Goal: Book appointment/travel/reservation

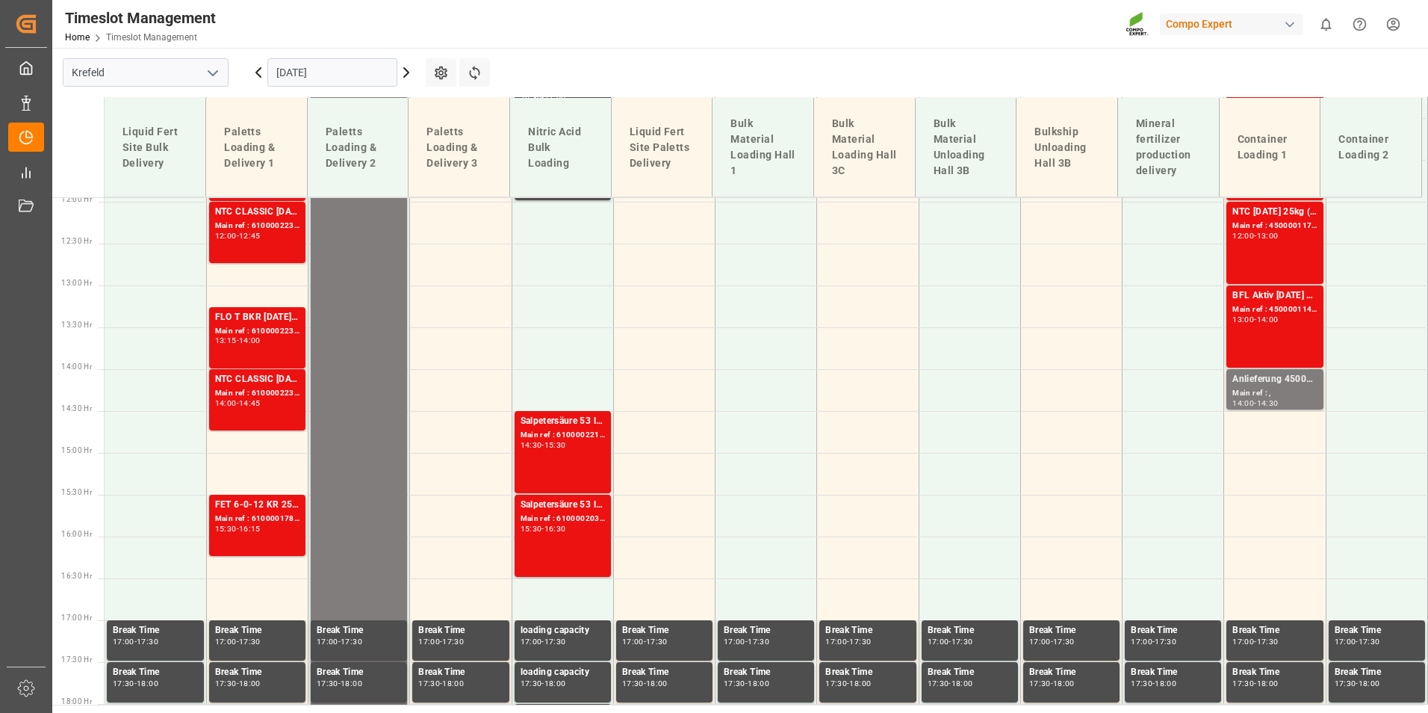
scroll to position [1071, 0]
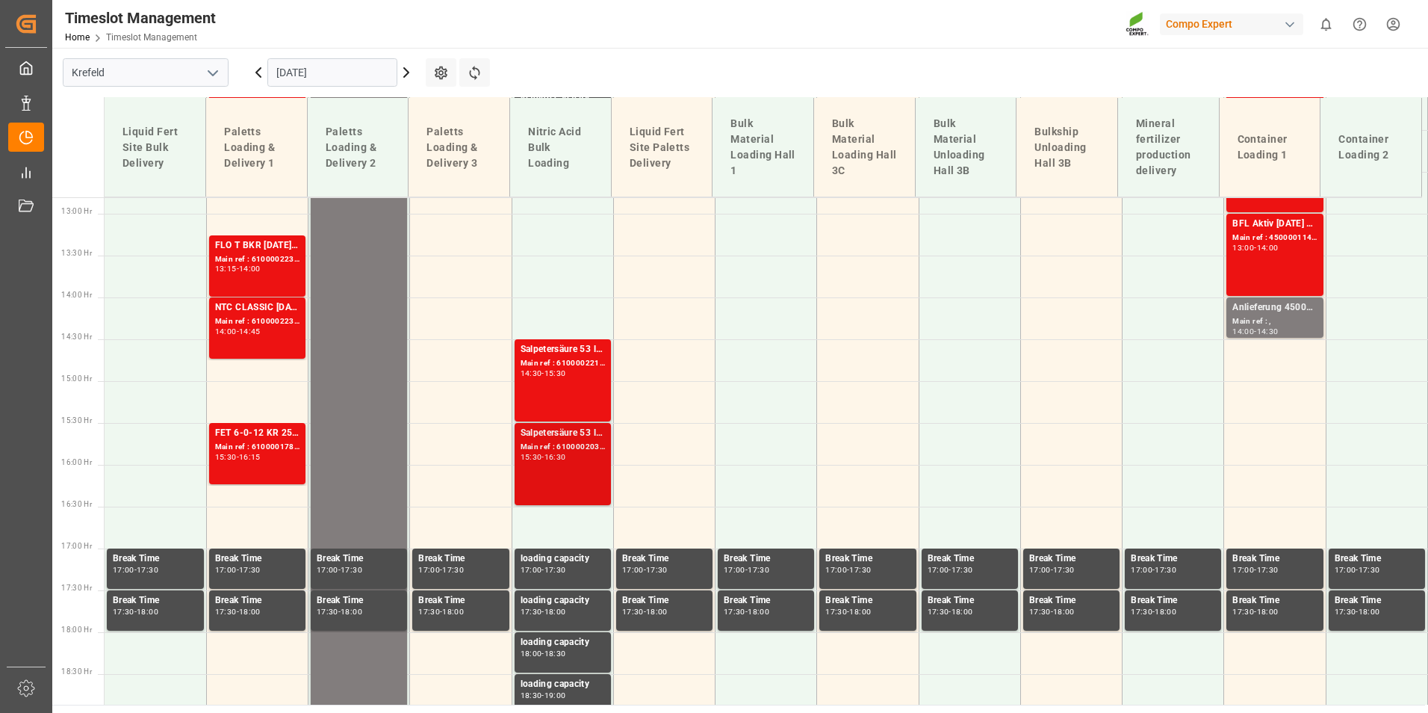
click at [589, 453] on div "Main ref : 6100002035, 2000001544" at bounding box center [563, 447] width 84 height 13
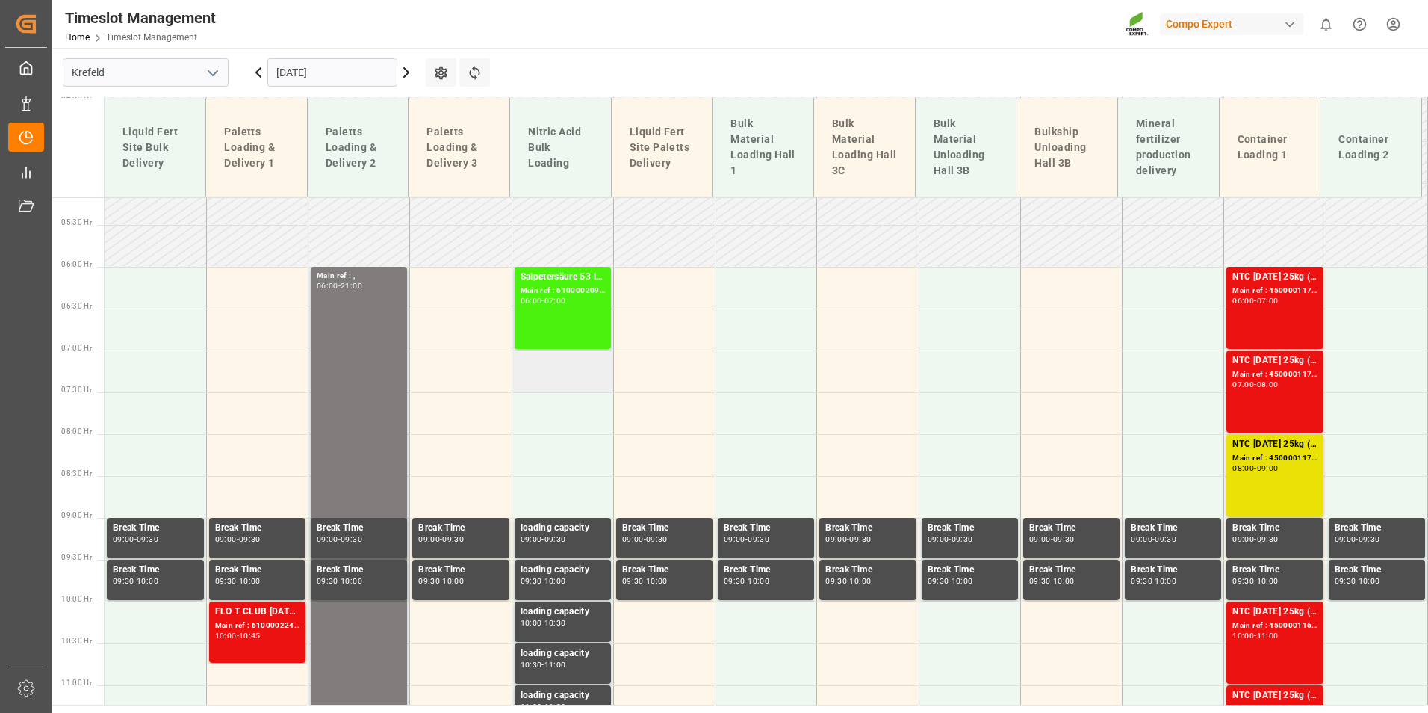
scroll to position [399, 0]
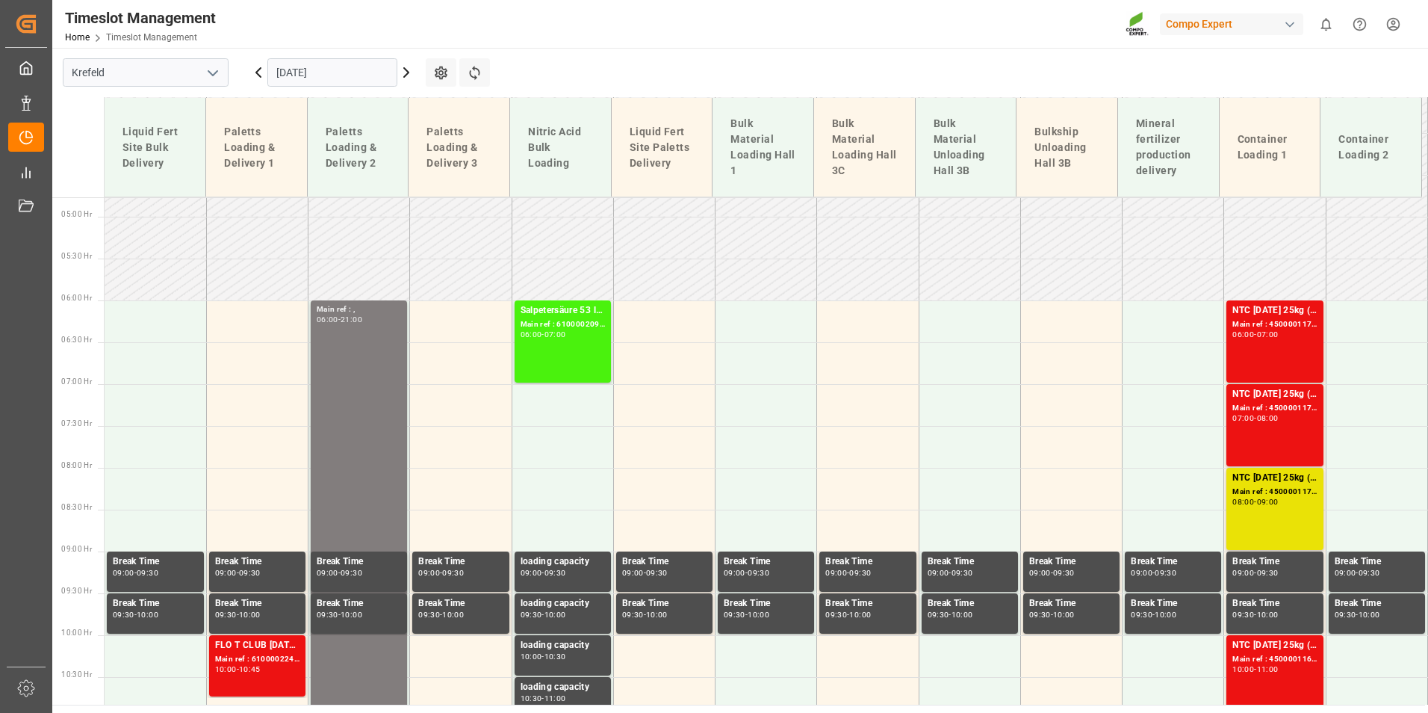
click at [571, 355] on div "Salpetersäure 53 lose Main ref : 6100002090, 2000001595 06:00 - 07:00" at bounding box center [563, 341] width 84 height 76
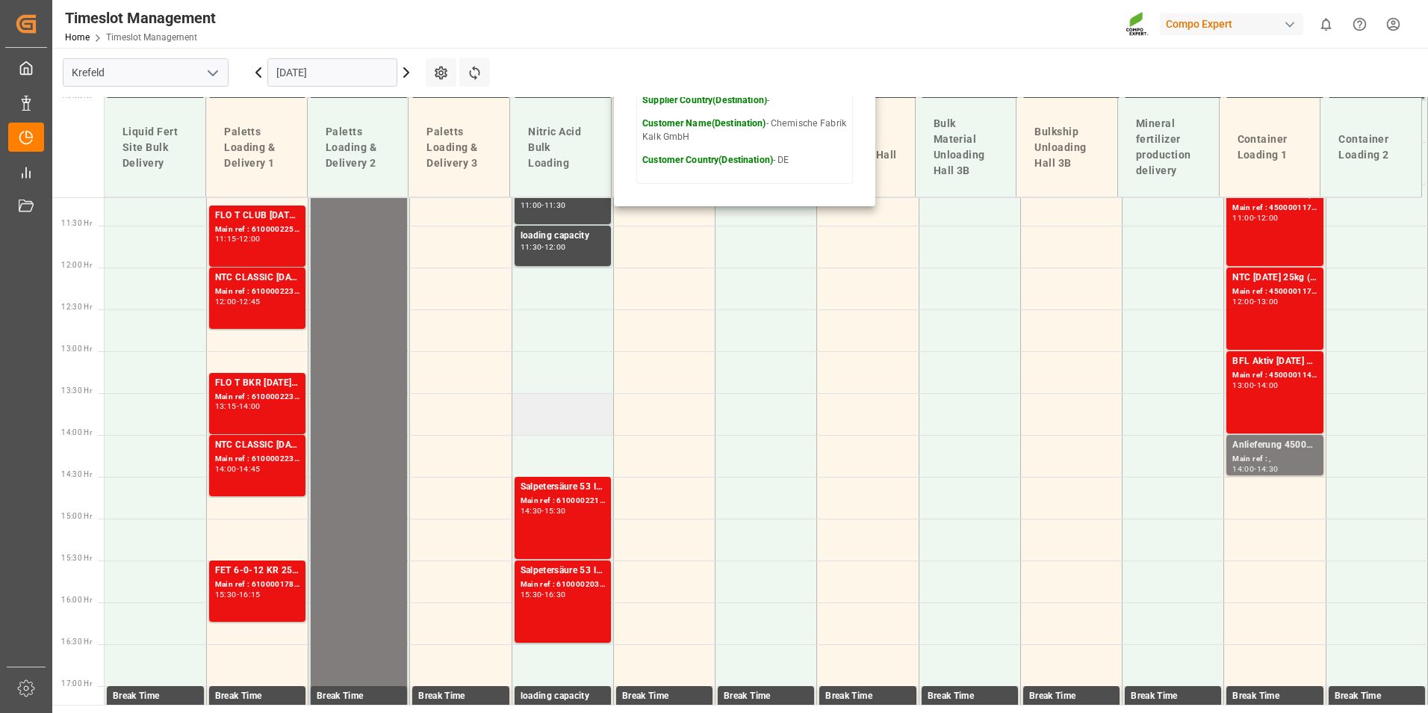
scroll to position [996, 0]
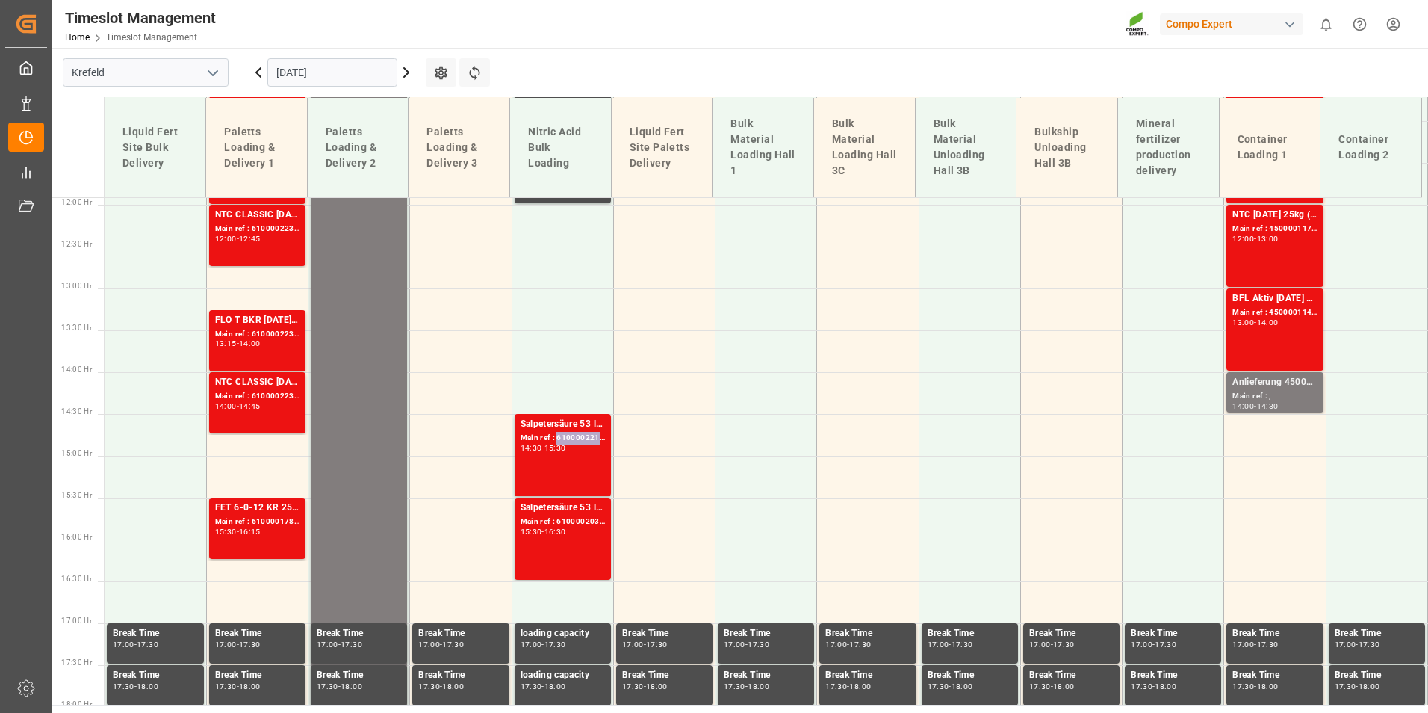
click at [586, 434] on div "Main ref : 6100002215, 2000001740" at bounding box center [563, 438] width 84 height 13
click at [574, 512] on div "Salpetersäure 53 lose" at bounding box center [563, 507] width 84 height 15
click at [546, 478] on div "Salpetersäure 53 lose Main ref : 6100002215, 2000001740 14:30 - 15:30" at bounding box center [563, 455] width 84 height 76
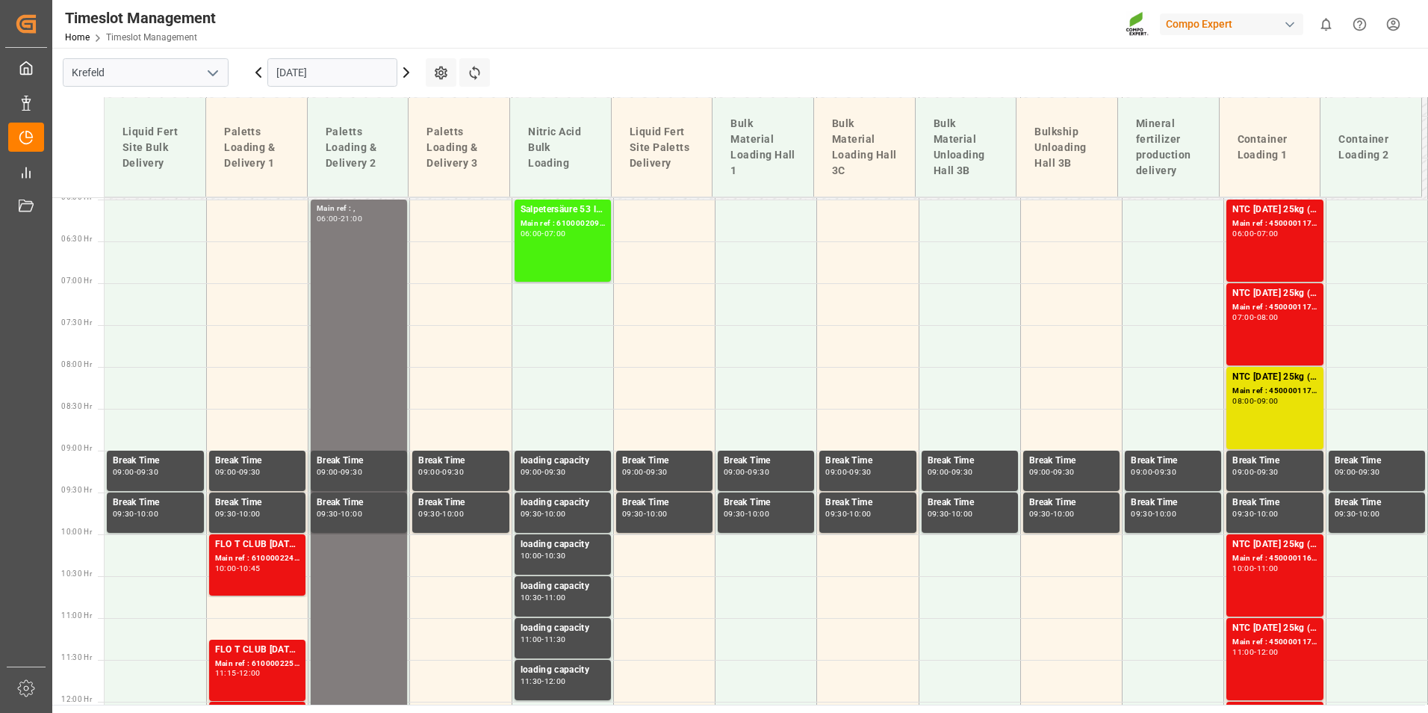
scroll to position [474, 0]
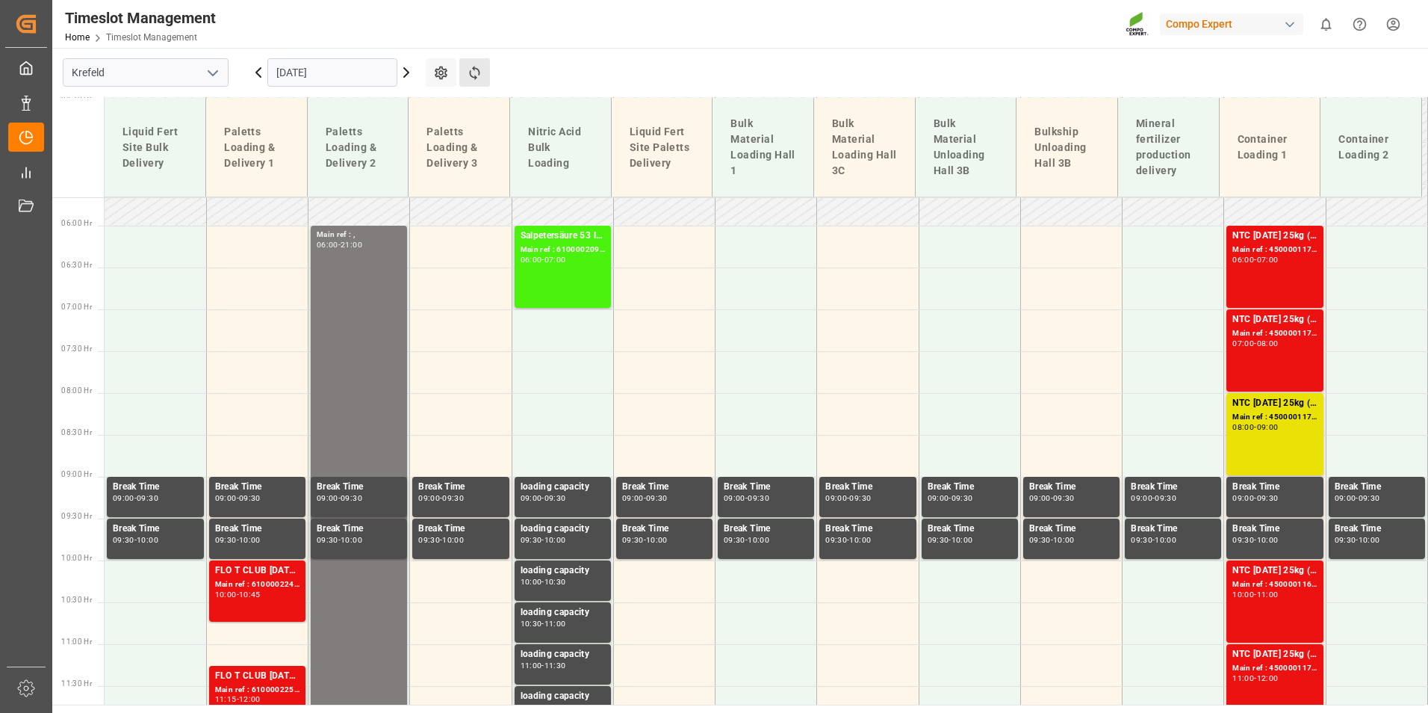
click at [459, 78] on button "Refresh Time Slots" at bounding box center [474, 72] width 31 height 28
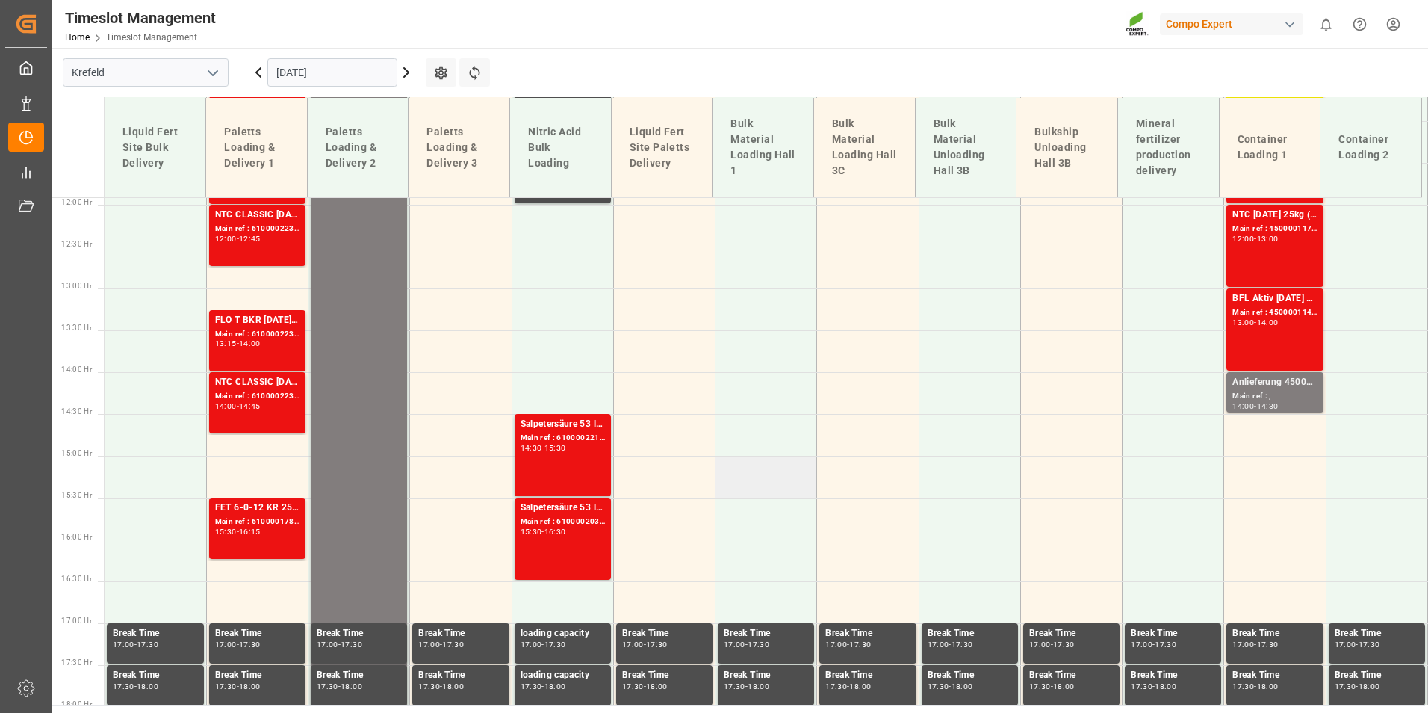
scroll to position [1071, 0]
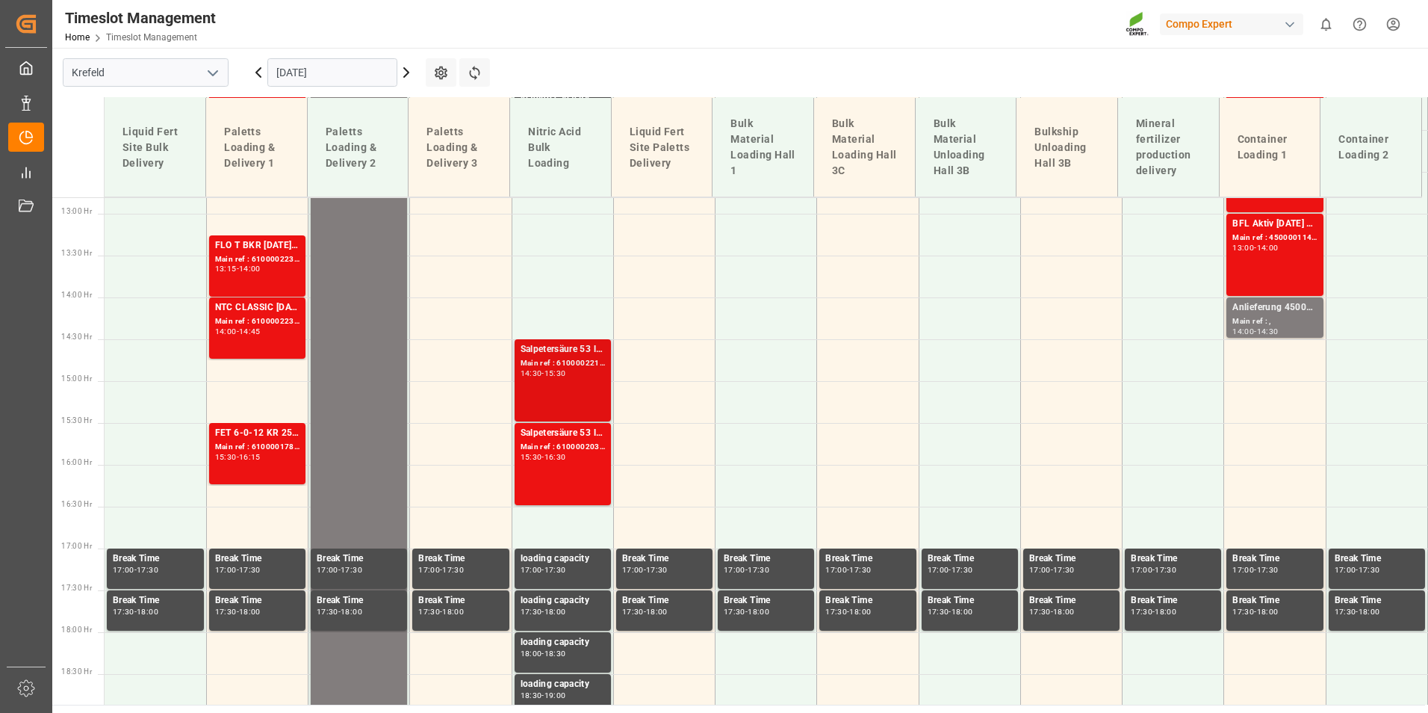
click at [580, 371] on div "14:30 - 15:30" at bounding box center [563, 374] width 84 height 8
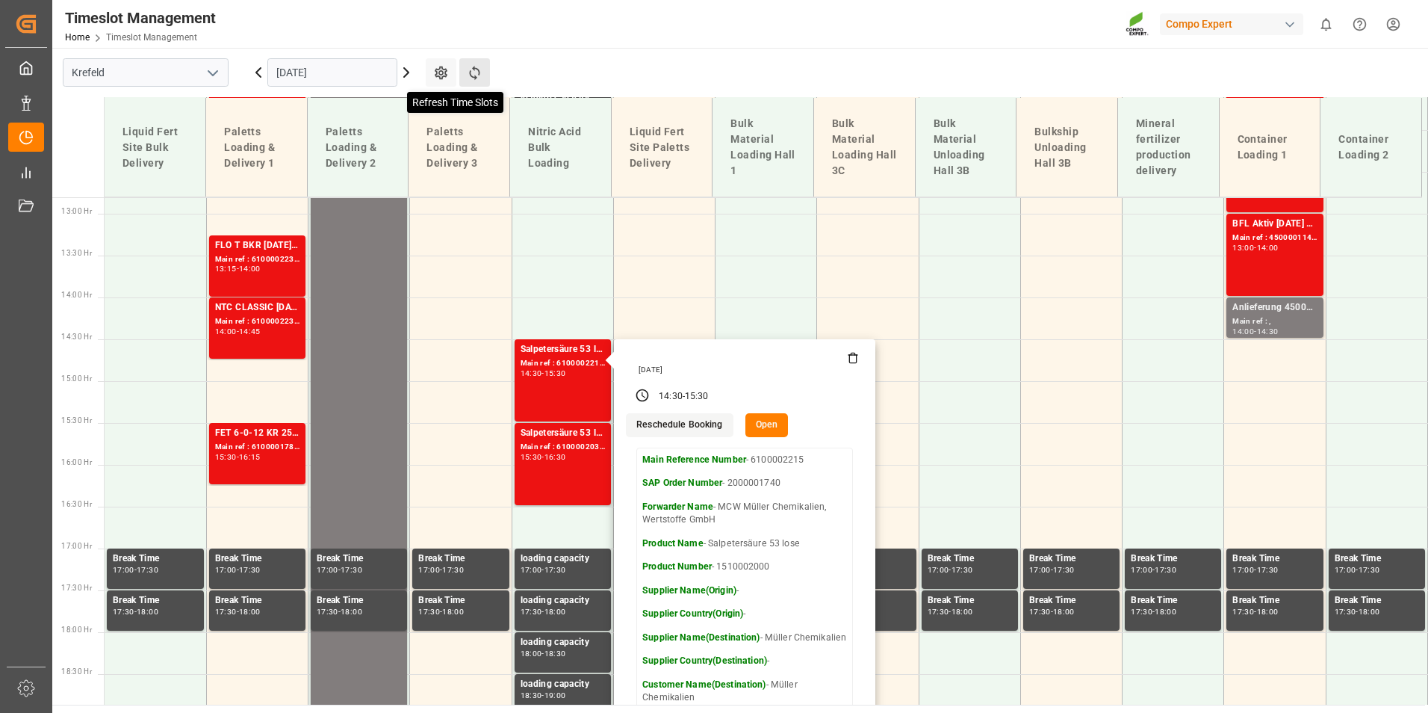
click at [477, 70] on icon at bounding box center [475, 73] width 16 height 16
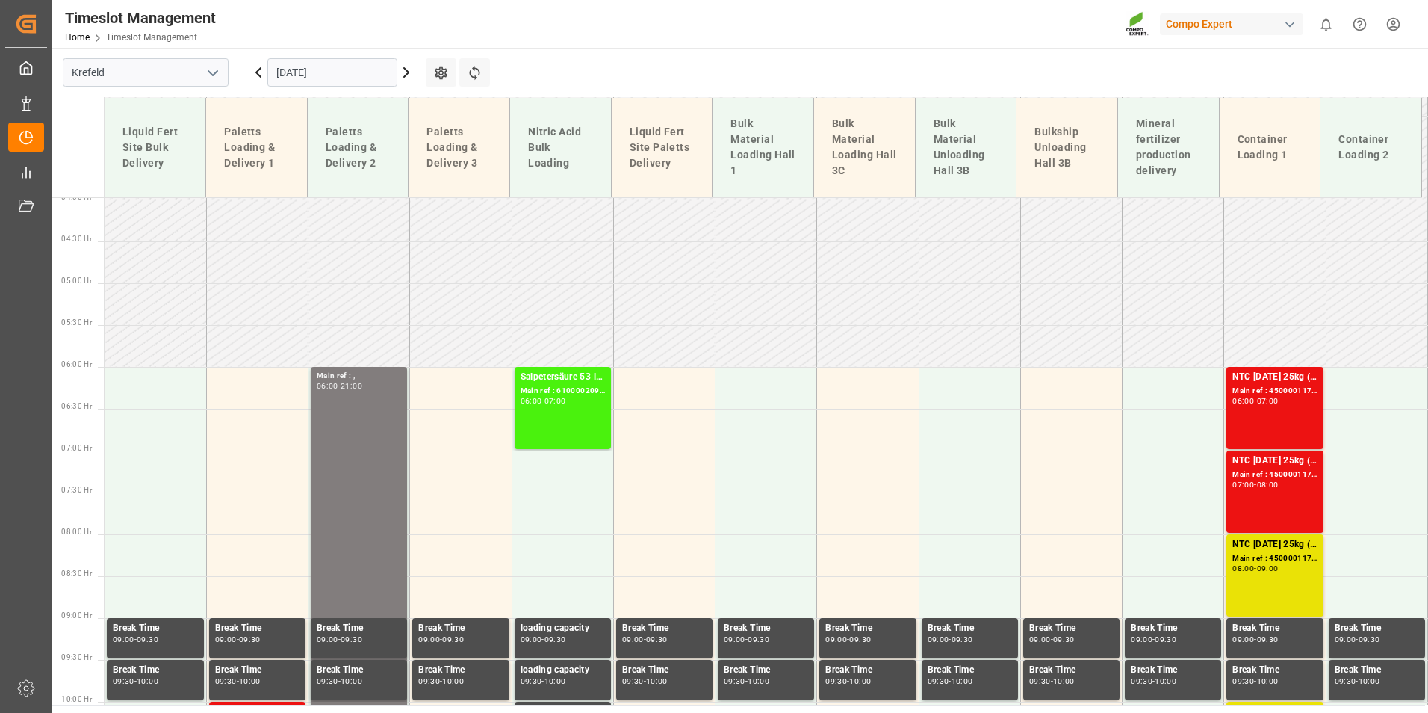
scroll to position [623, 0]
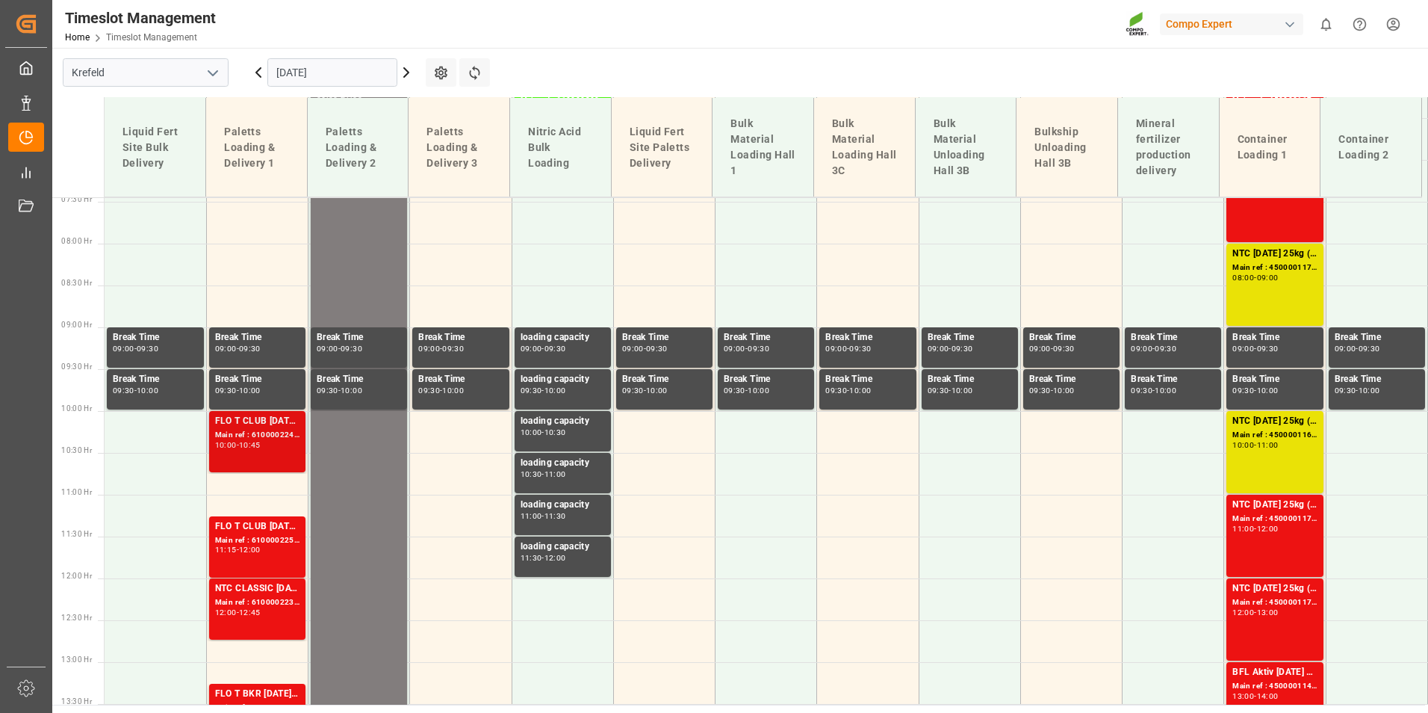
click at [245, 440] on div "Main ref : 6100002243, 2000001679" at bounding box center [257, 435] width 84 height 13
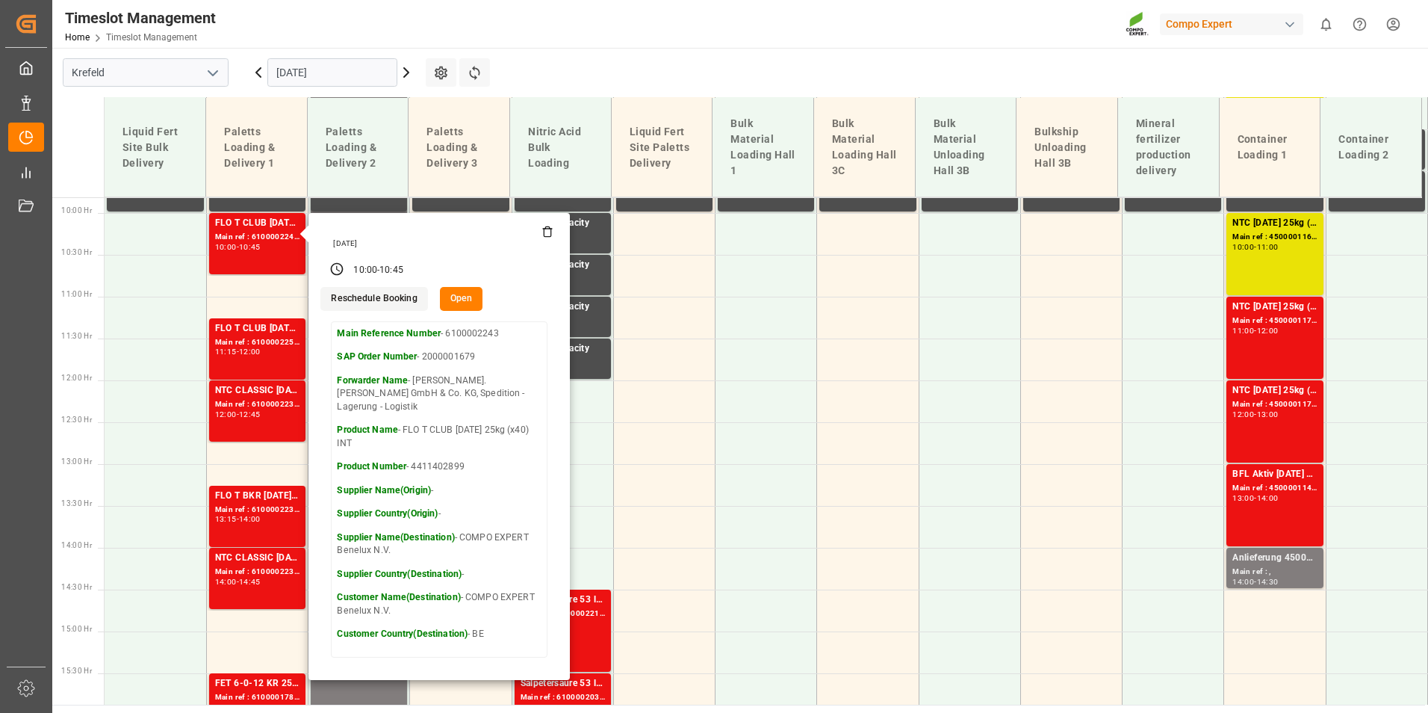
scroll to position [847, 0]
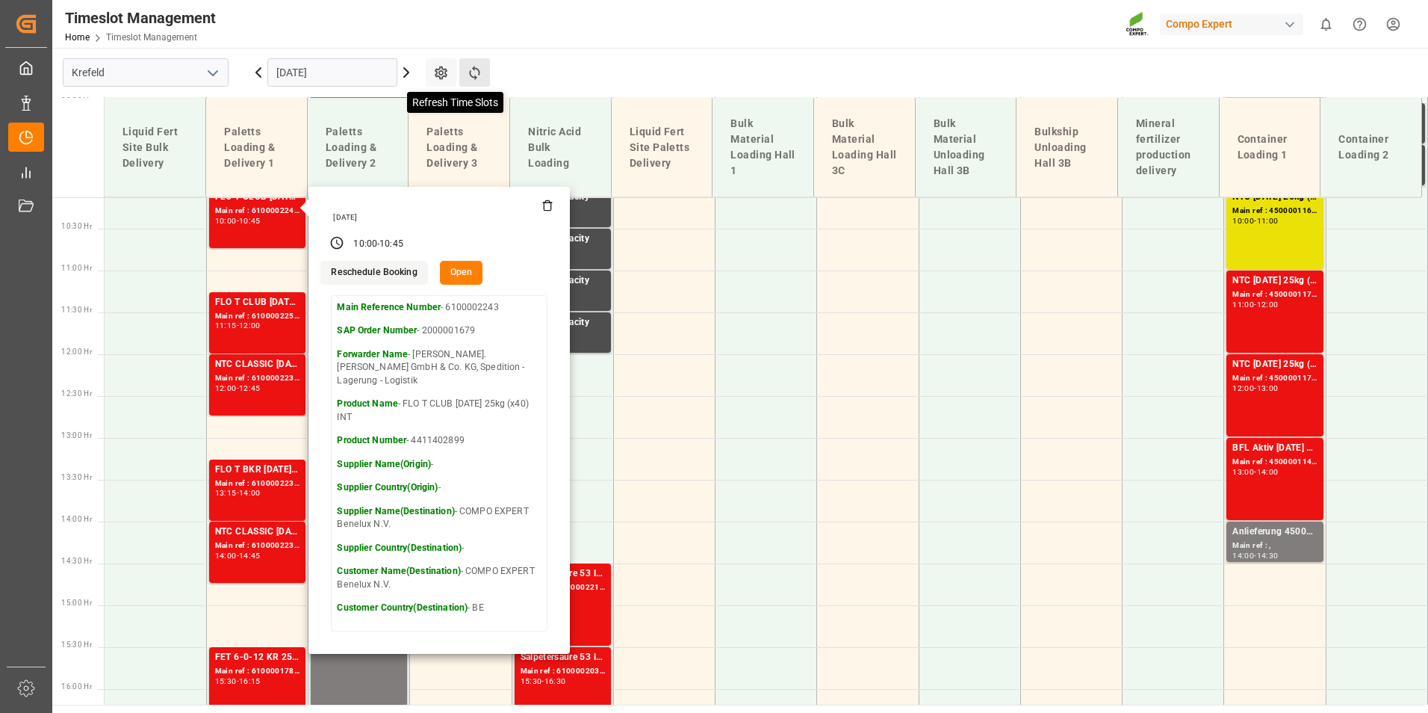
click at [480, 72] on icon at bounding box center [475, 73] width 16 height 16
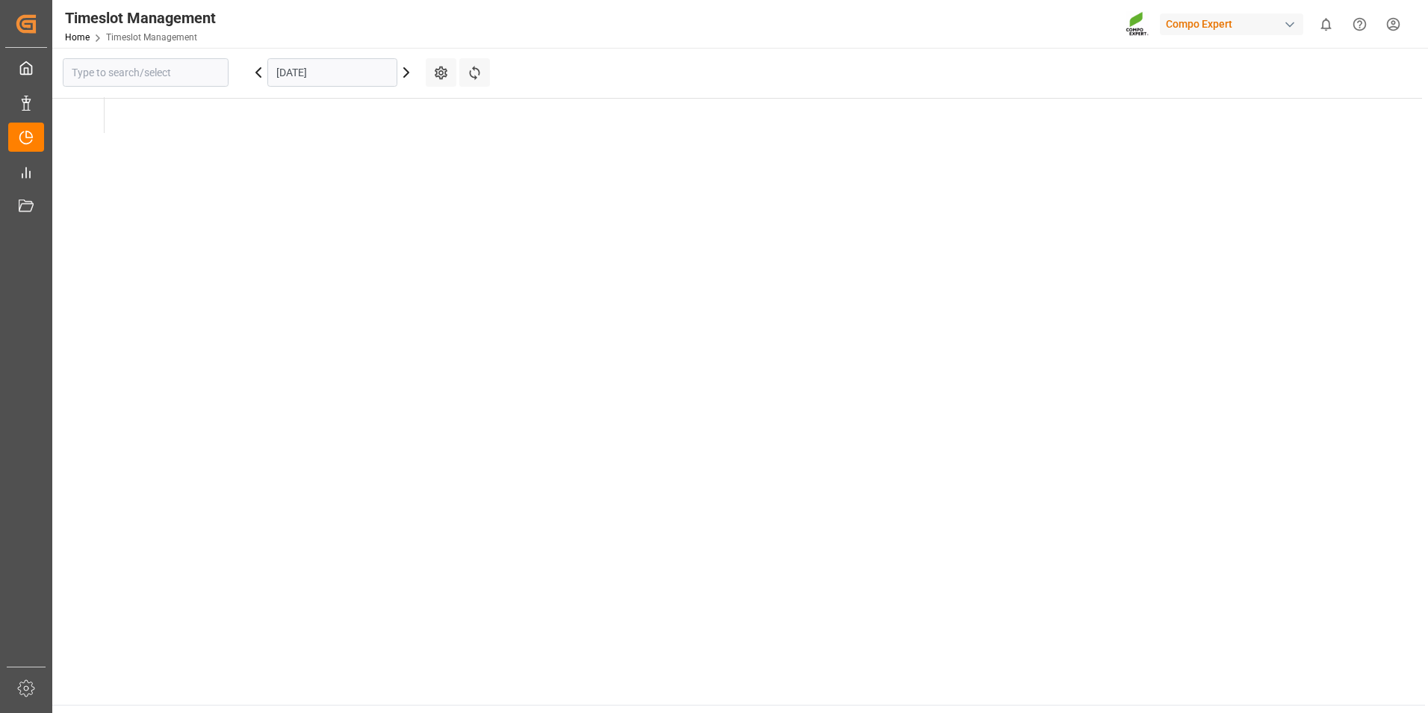
type input "Krefeld"
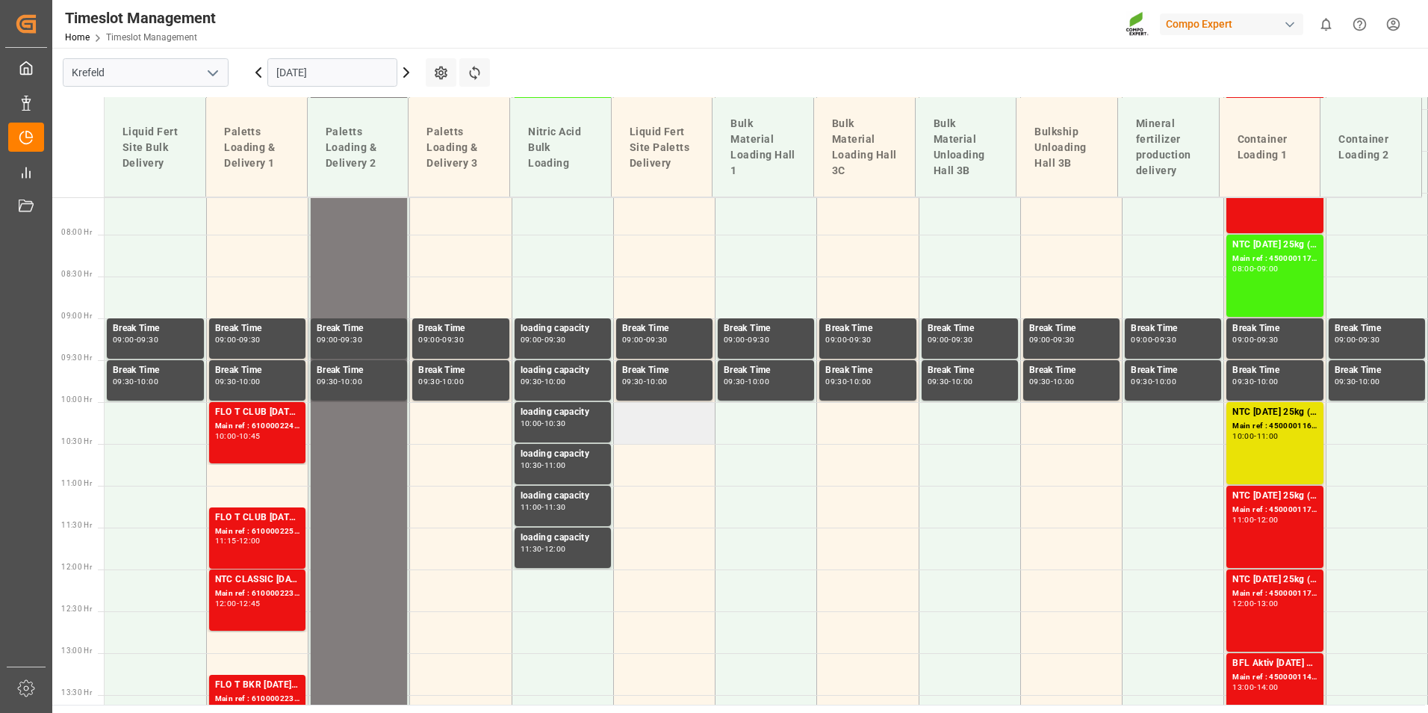
scroll to position [333, 0]
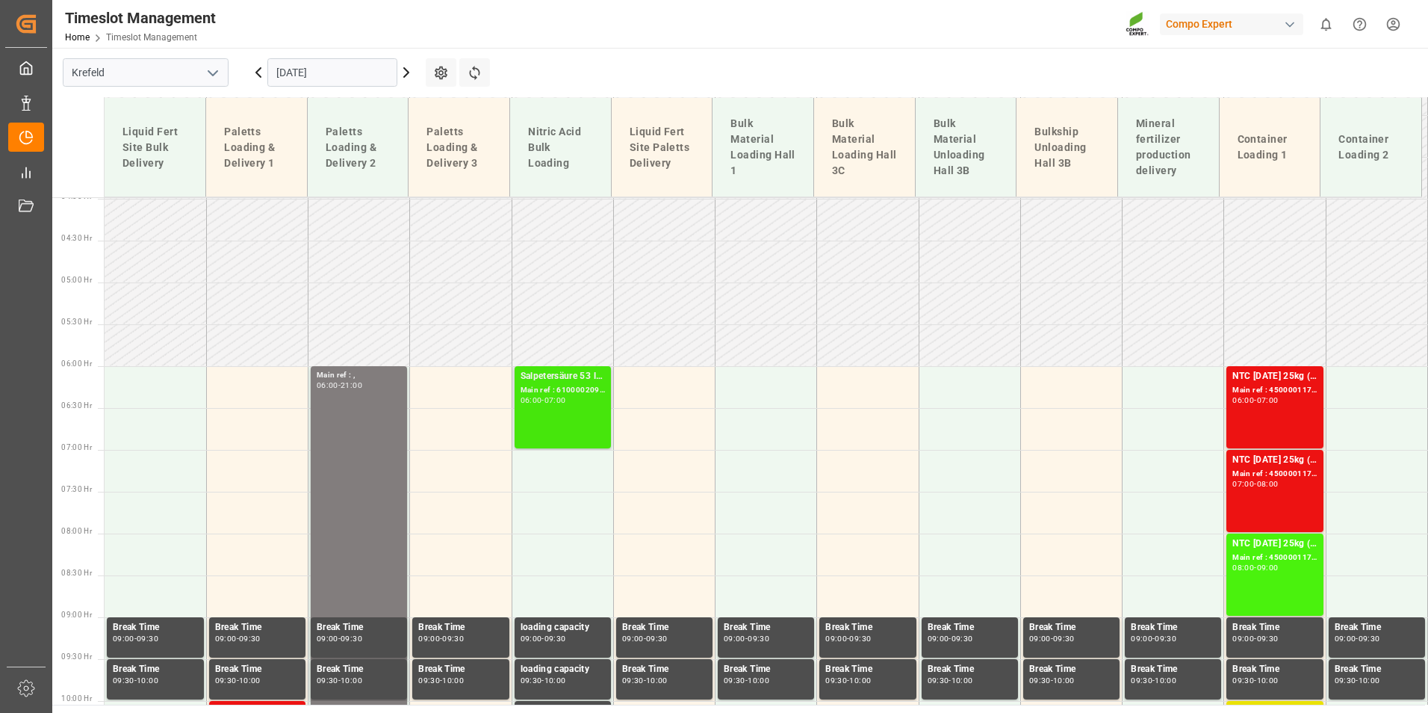
click at [530, 388] on div "Main ref : 6100002090, 2000001595" at bounding box center [563, 390] width 84 height 13
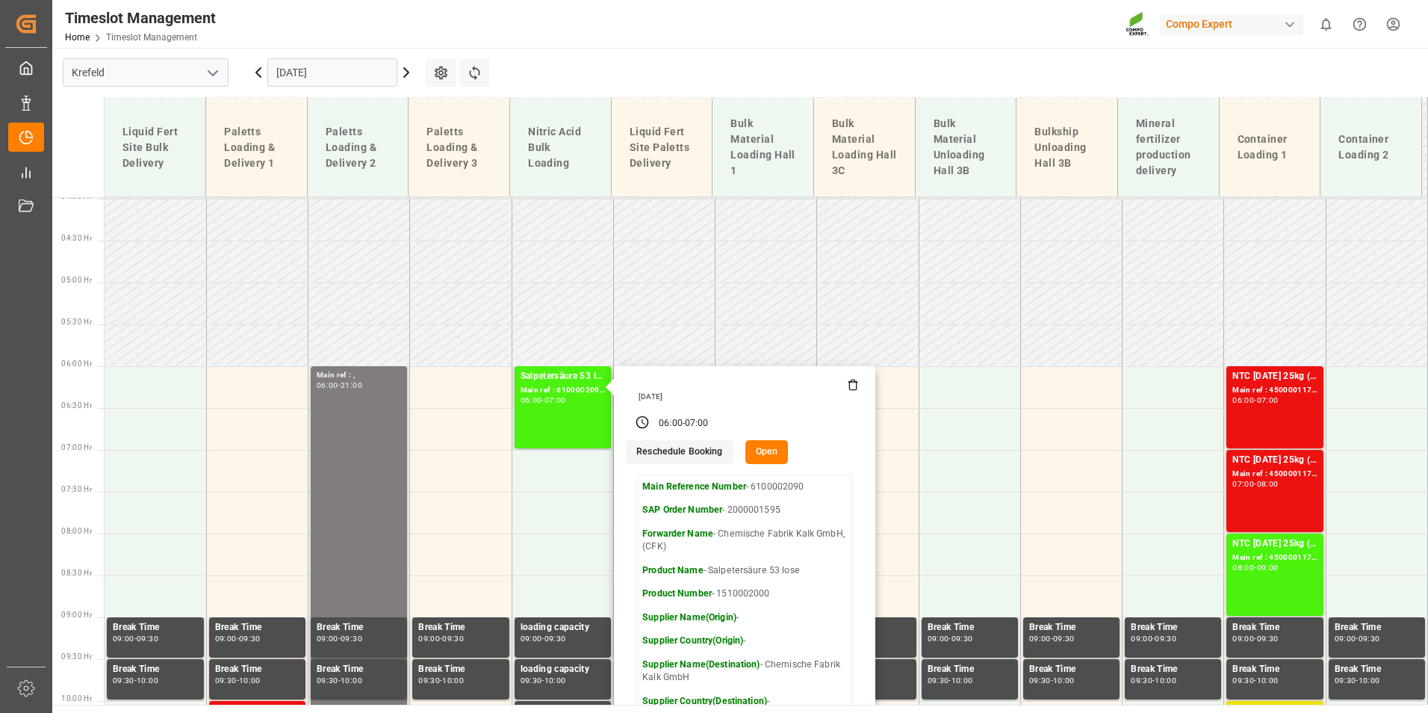
click at [760, 452] on button "Open" at bounding box center [766, 452] width 43 height 24
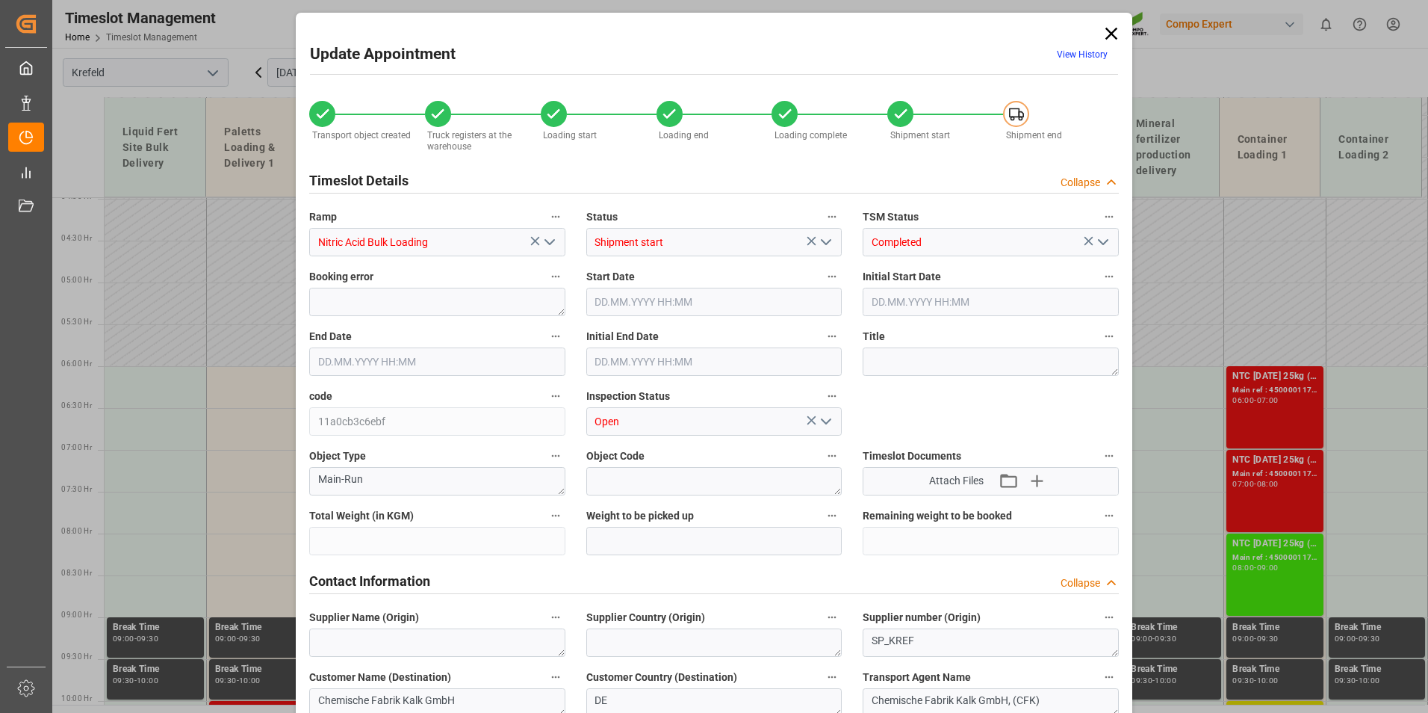
type input "19860"
type input "0"
type input "[DATE] 06:00"
type input "[DATE] 07:00"
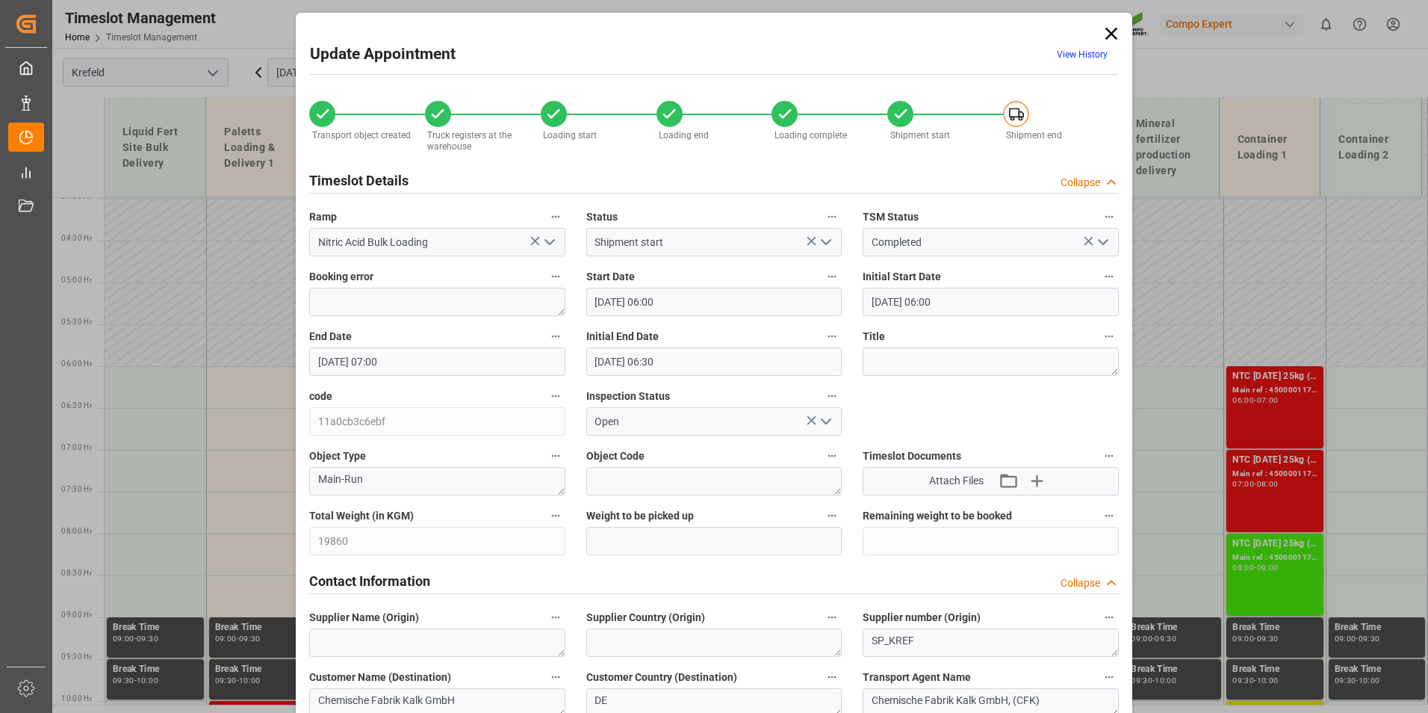
type input "[DATE] 06:30"
type input "[DATE] 14:39"
type input "[DATE] 10:10"
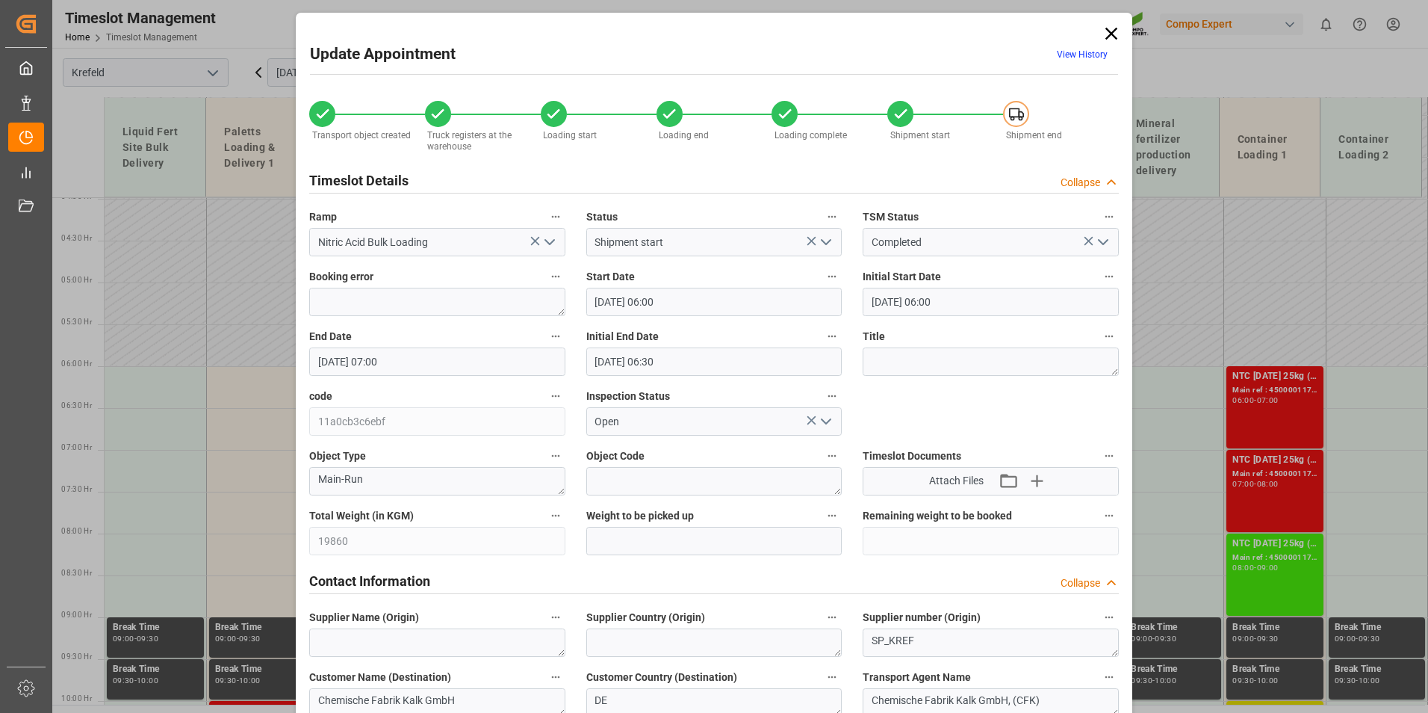
type input "[DATE] 10:10"
type input "[DATE] 10:06"
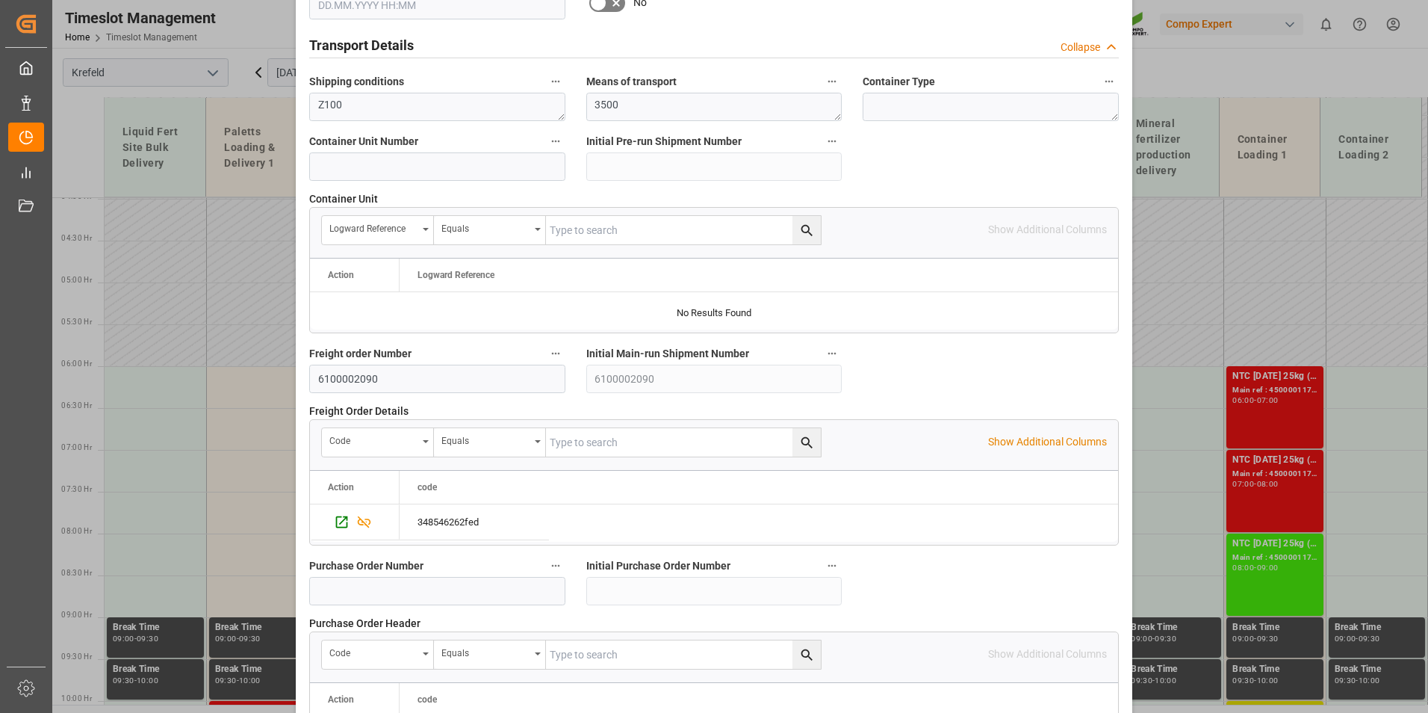
scroll to position [1345, 0]
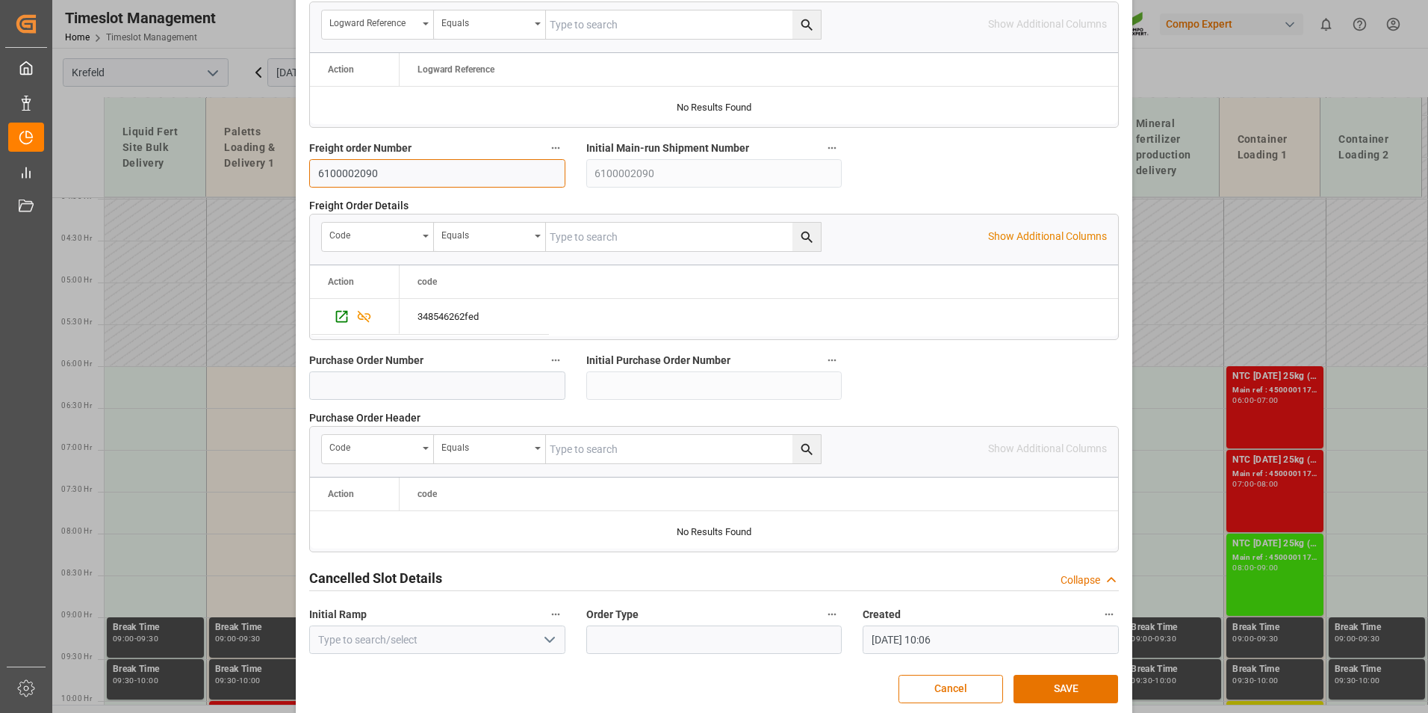
click at [393, 176] on input "6100002090" at bounding box center [437, 173] width 256 height 28
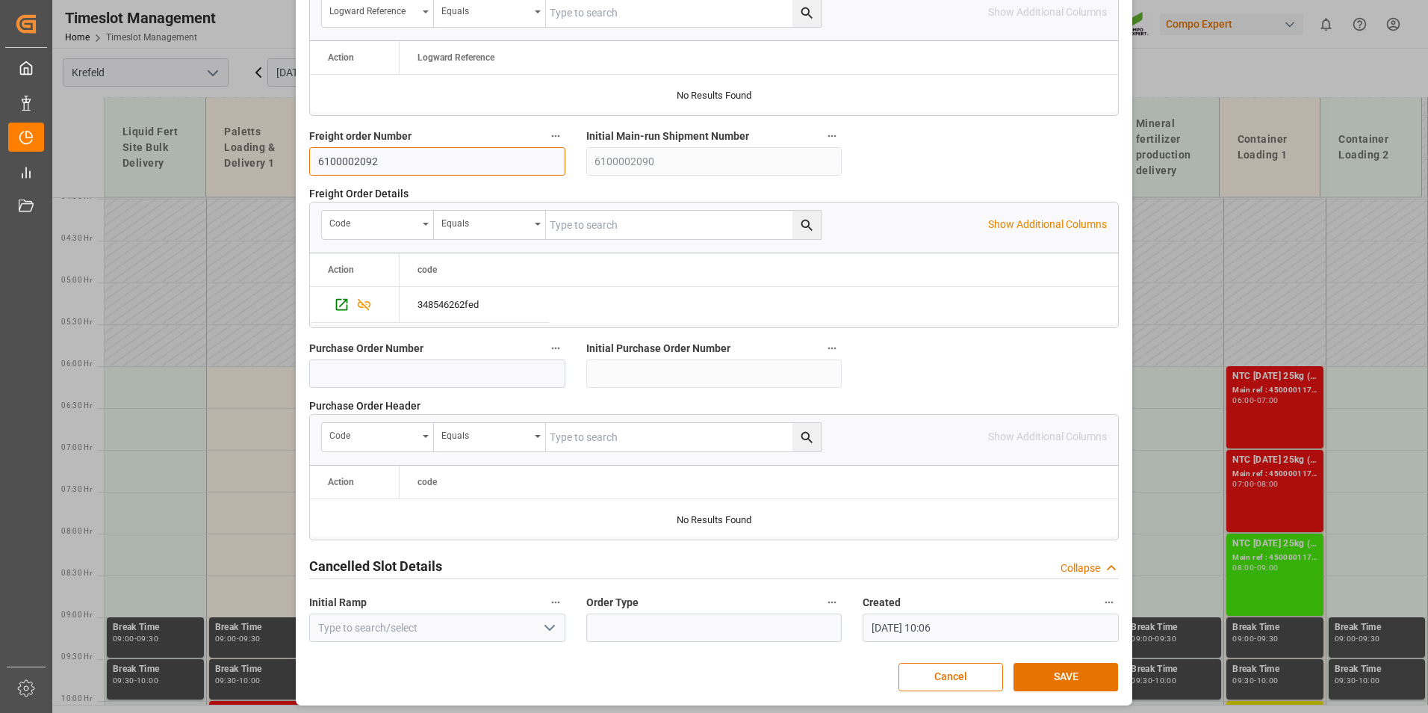
scroll to position [1360, 0]
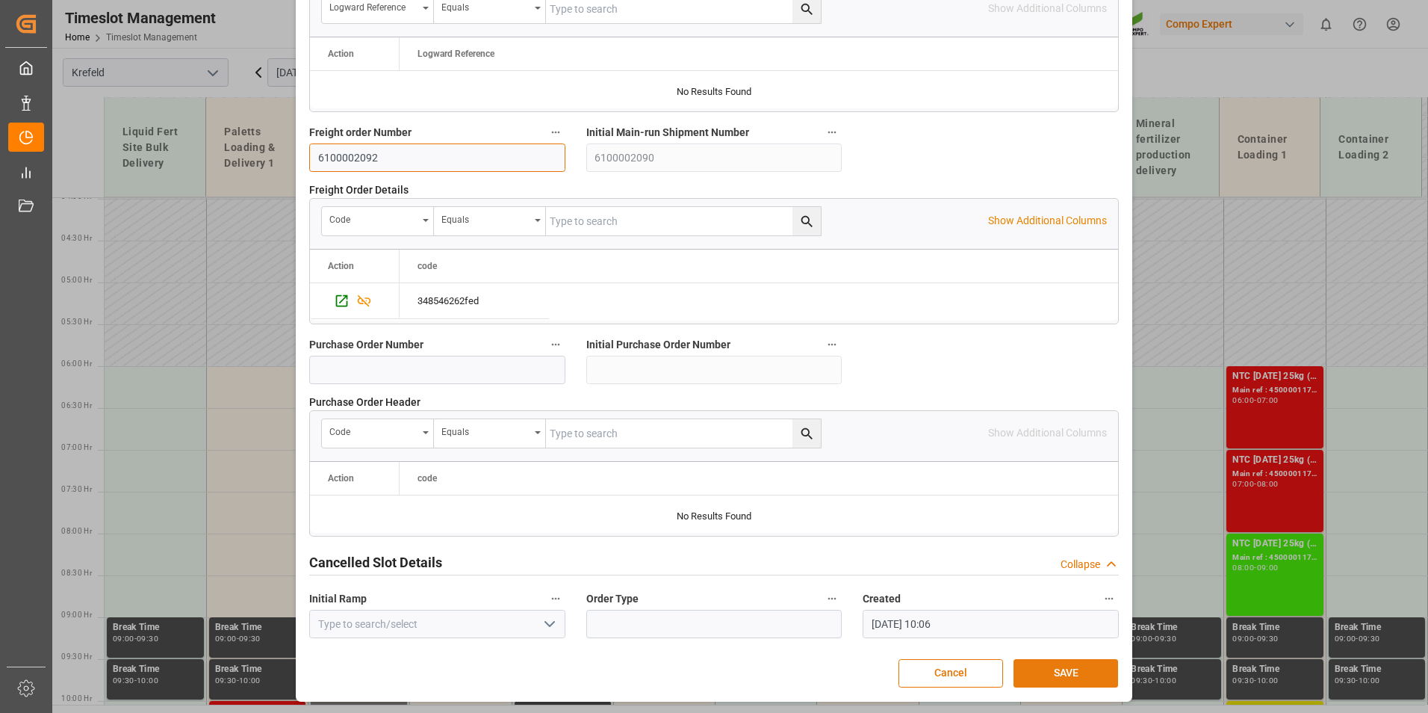
type input "6100002092"
click at [1090, 663] on button "SAVE" at bounding box center [1066, 673] width 105 height 28
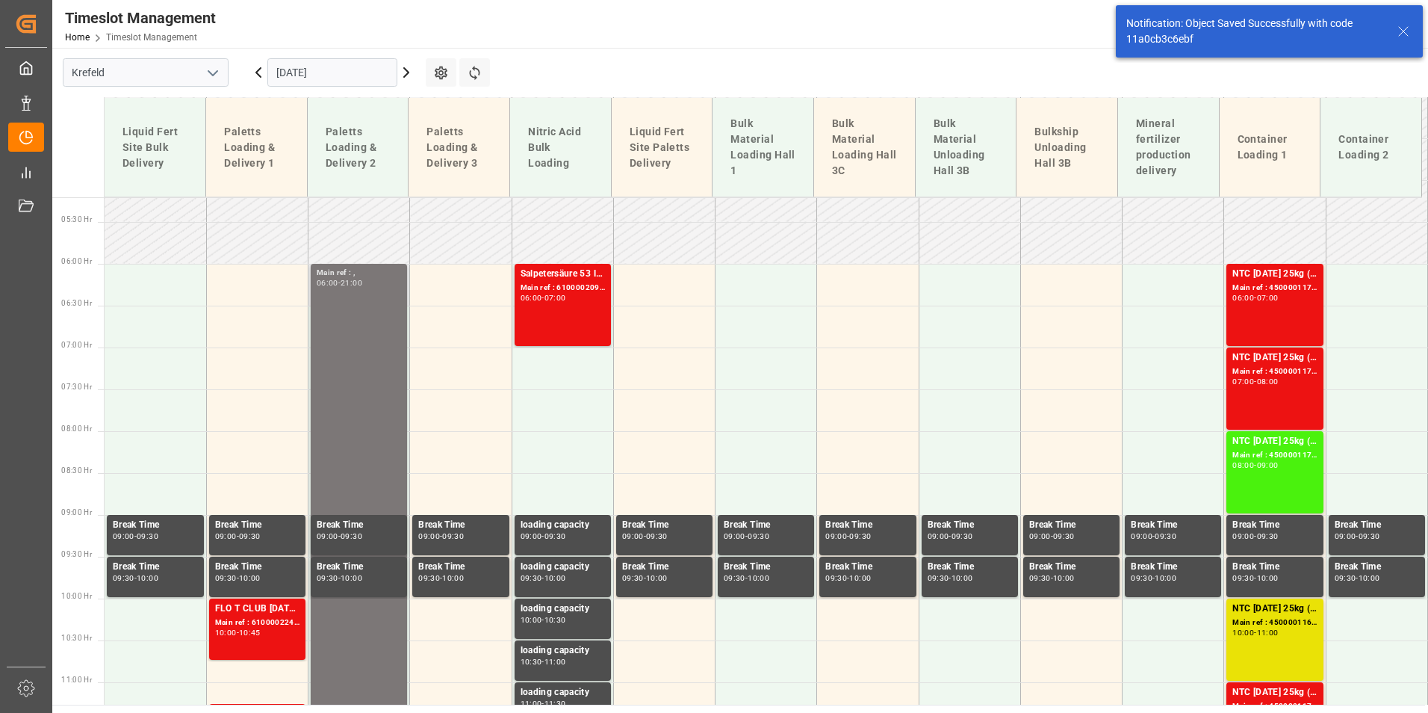
scroll to position [456, 0]
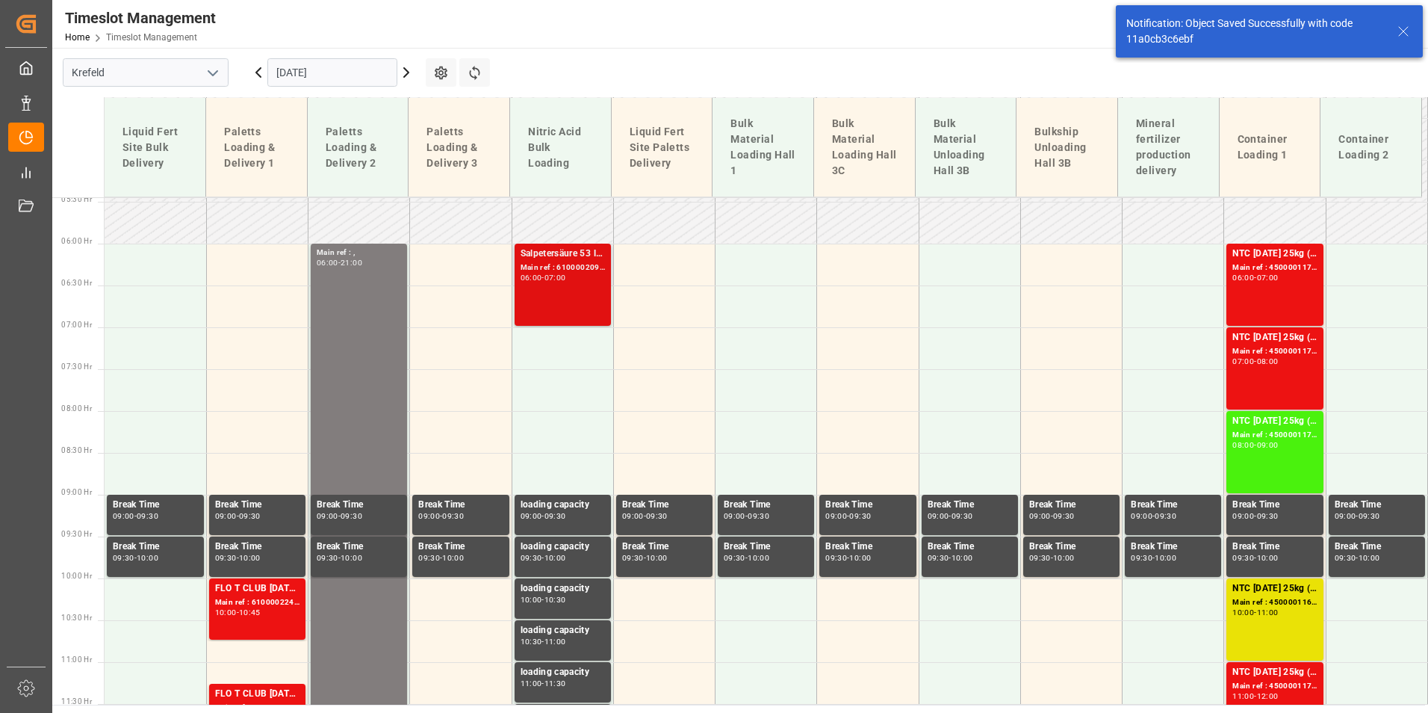
click at [564, 281] on div "06:00 - 07:00" at bounding box center [563, 278] width 84 height 8
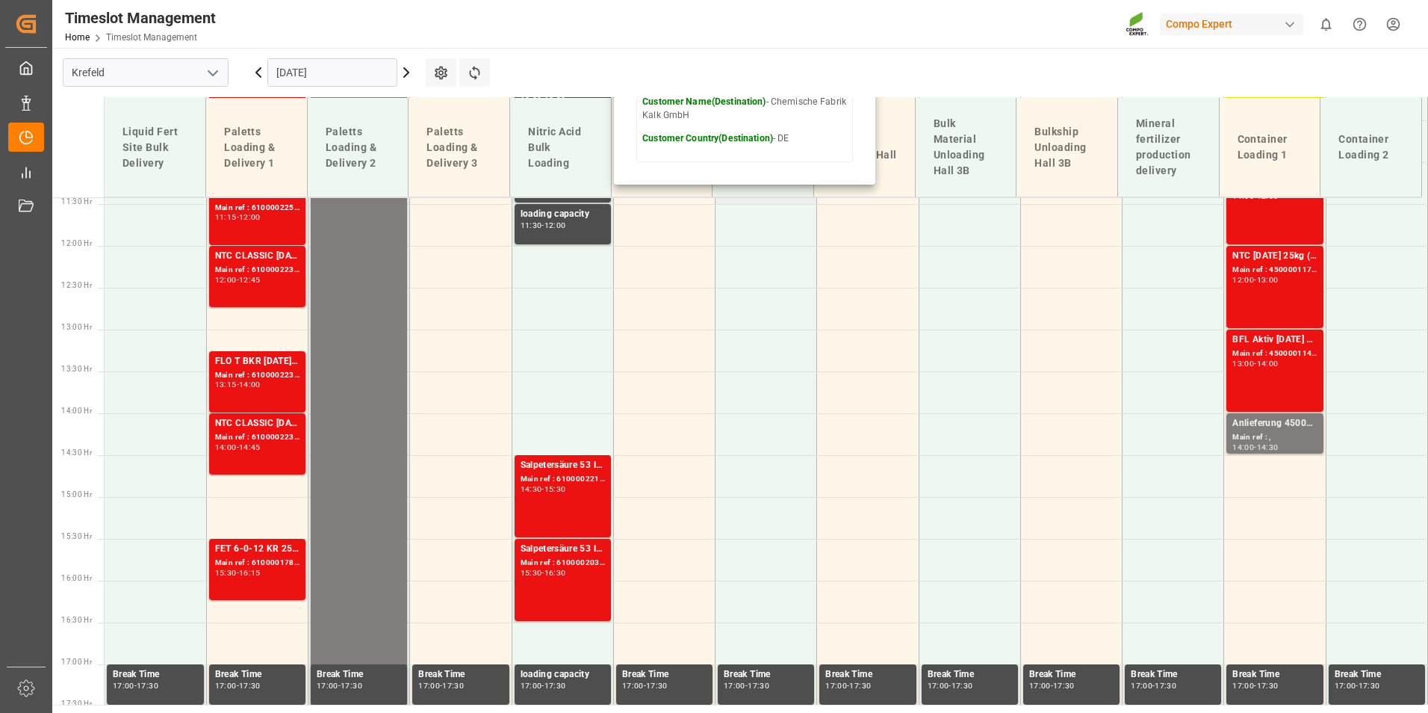
scroll to position [979, 0]
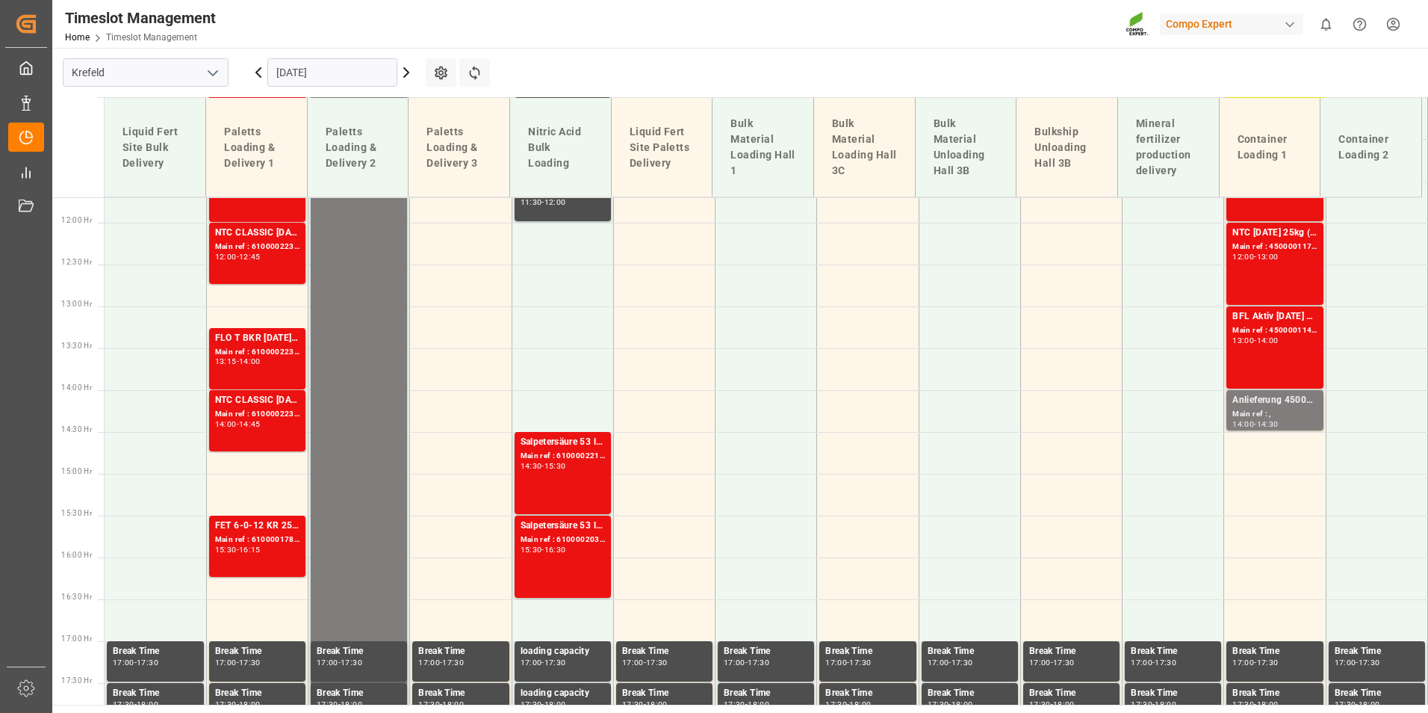
click at [551, 464] on div "15:30" at bounding box center [556, 465] width 22 height 7
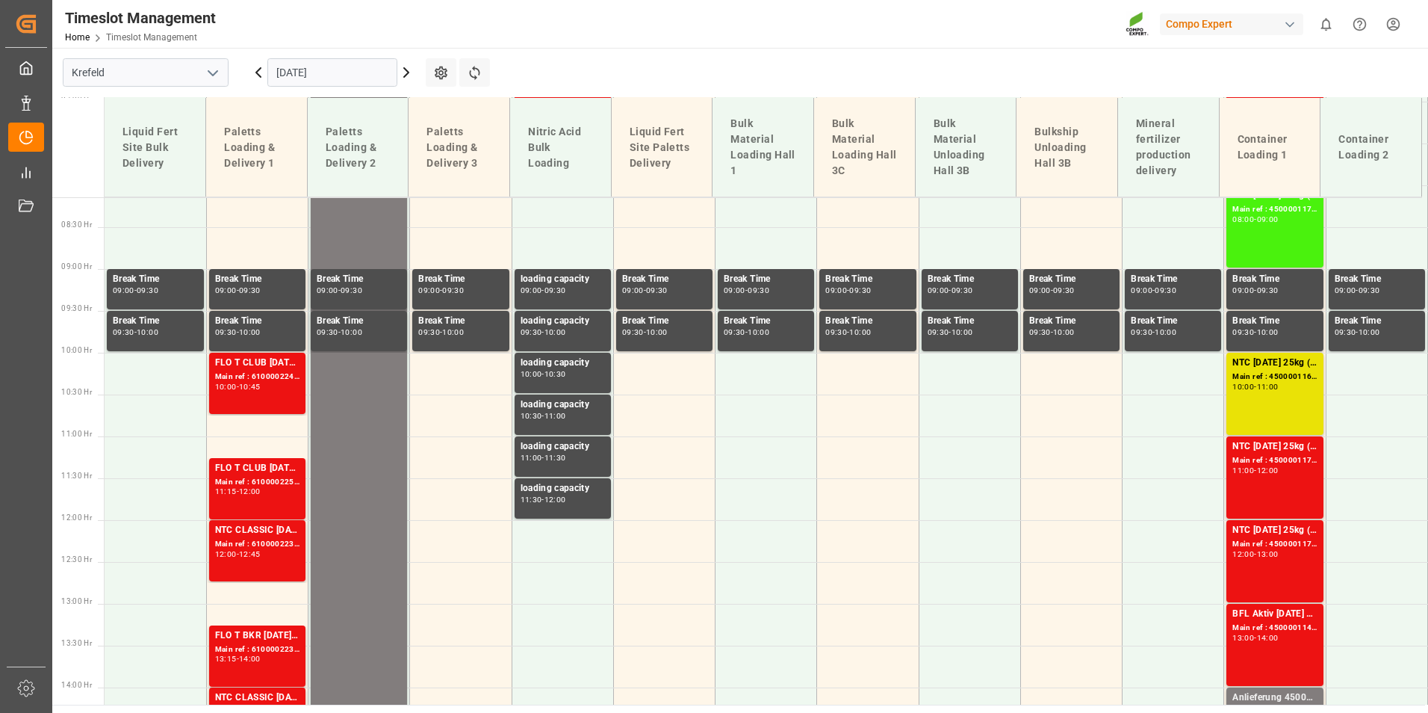
scroll to position [680, 0]
